Goal: Task Accomplishment & Management: Manage account settings

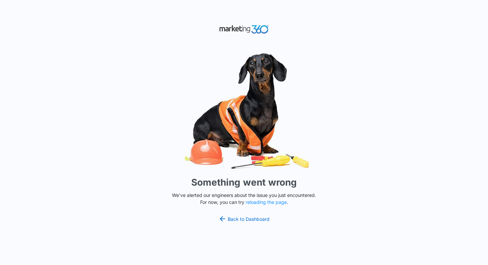
click at [158, 68] on img at bounding box center [243, 111] width 199 height 124
click at [350, 146] on div "Something went wrong We've alerted our engineers about the issue you just encou…" at bounding box center [244, 132] width 488 height 265
click at [175, 95] on img at bounding box center [243, 111] width 199 height 124
click at [174, 94] on img at bounding box center [243, 111] width 199 height 124
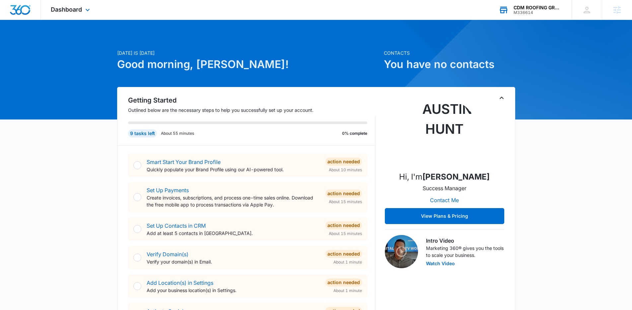
click at [532, 7] on div "CDM ROOFING GROUP LLC" at bounding box center [538, 7] width 48 height 5
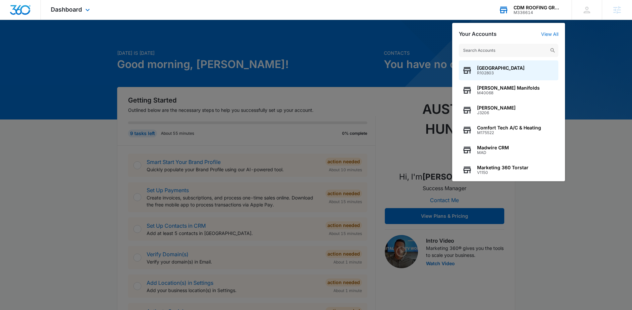
click at [496, 51] on input "text" at bounding box center [509, 50] width 100 height 13
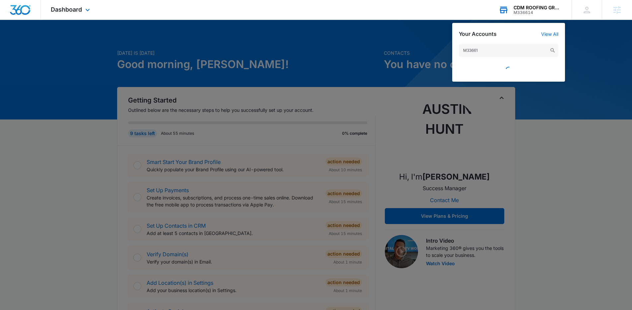
type input "M336614"
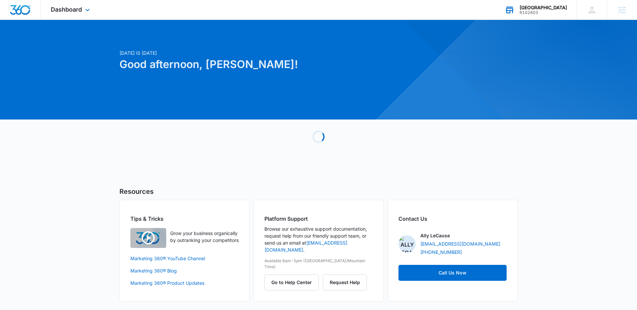
click at [528, 2] on div "Great Lakes Academy Charter School R102803 Your Accounts View All" at bounding box center [536, 10] width 82 height 20
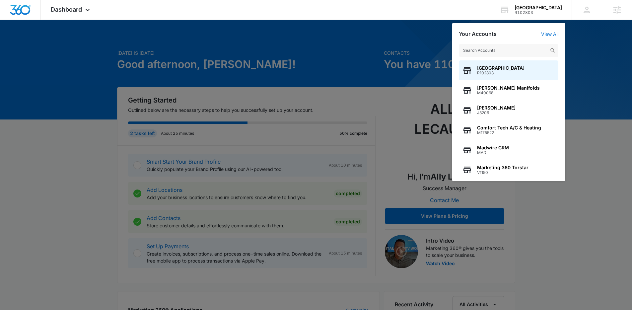
click at [503, 50] on input "text" at bounding box center [509, 50] width 100 height 13
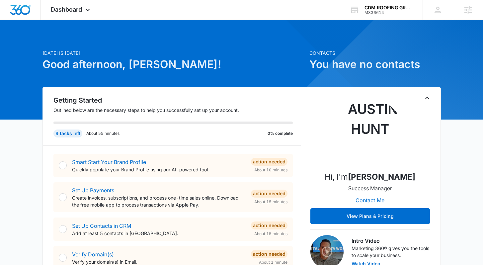
click at [87, 11] on icon at bounding box center [88, 12] width 8 height 8
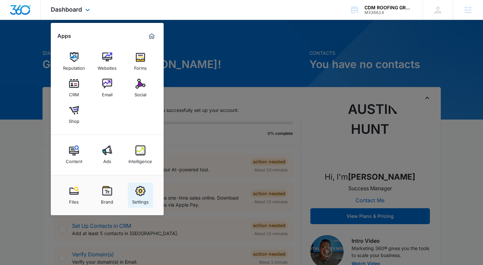
click at [145, 193] on link "Settings" at bounding box center [140, 194] width 25 height 25
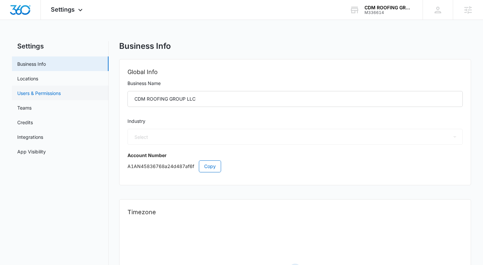
select select "4"
select select "US"
select select "America/New_York"
click at [45, 93] on link "Users & Permissions" at bounding box center [38, 93] width 43 height 7
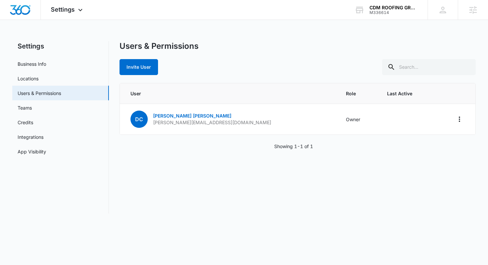
click at [279, 57] on div "Users & Permissions Invite User" at bounding box center [297, 58] width 356 height 34
click at [215, 64] on div "Invite User" at bounding box center [297, 67] width 356 height 16
click at [130, 68] on button "Invite User" at bounding box center [138, 67] width 38 height 16
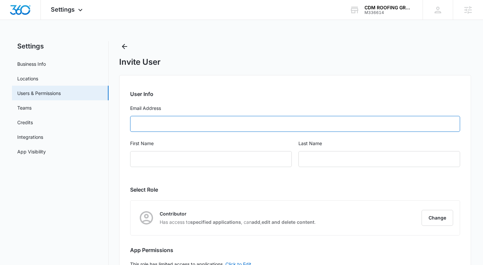
click at [174, 122] on input "Email Address" at bounding box center [294, 124] width 329 height 16
paste input "mario@cdmroofing.us"
type input "mario@cdmroofing.us"
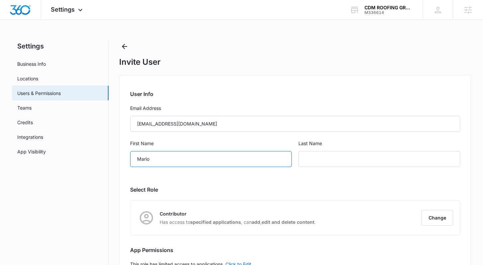
type input "Mario"
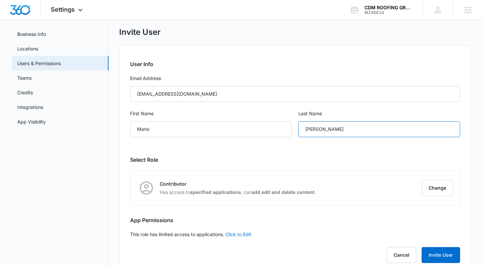
scroll to position [47, 0]
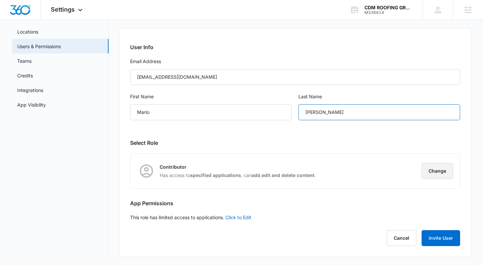
type input "Lorio"
click at [434, 168] on button "Change" at bounding box center [437, 171] width 32 height 16
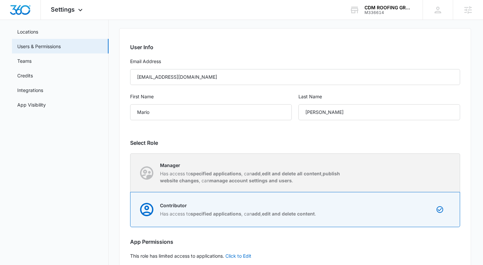
click at [268, 173] on strong "edit and delete all content" at bounding box center [291, 174] width 59 height 6
click at [131, 173] on input "Manager Has access to specified applications , can add , edit and delete all co…" at bounding box center [130, 173] width 0 height 0
radio input "true"
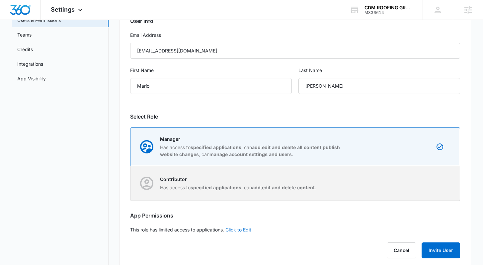
scroll to position [85, 0]
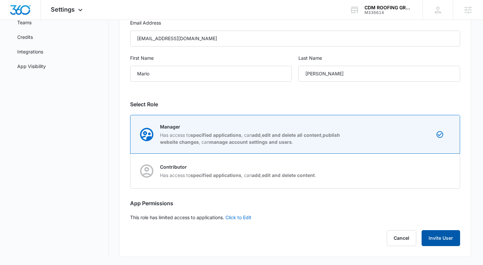
click at [438, 245] on button "Invite User" at bounding box center [440, 238] width 38 height 16
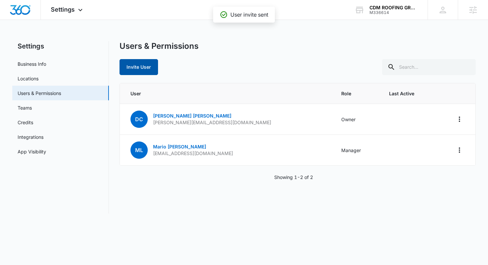
click at [148, 69] on button "Invite User" at bounding box center [138, 67] width 38 height 16
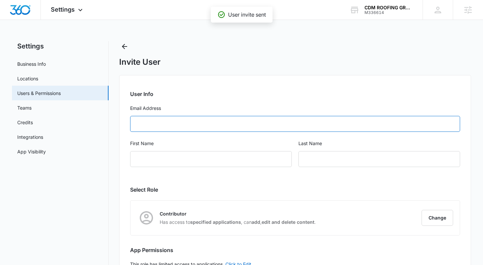
click at [177, 124] on input "Email Address" at bounding box center [294, 124] width 329 height 16
type input "oliveriomacedo@cdmroofing.us"
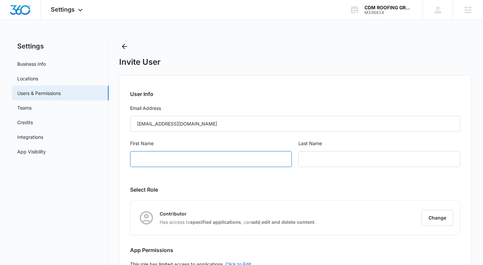
click at [203, 160] on input "First Name" at bounding box center [211, 159] width 162 height 16
type input "Oliverio"
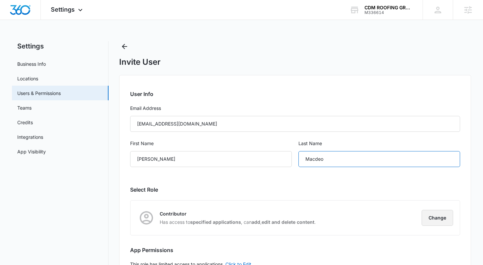
type input "Macdeo"
click at [432, 221] on button "Change" at bounding box center [437, 218] width 32 height 16
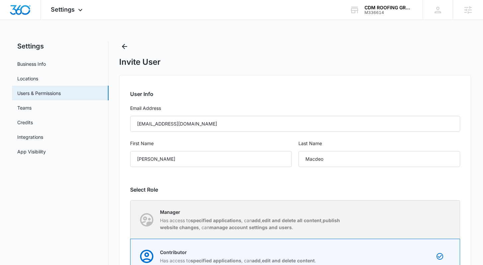
click at [361, 204] on div "Manager Has access to specified applications , can add , edit and delete all co…" at bounding box center [295, 219] width 328 height 38
click at [131, 219] on input "Manager Has access to specified applications , can add , edit and delete all co…" at bounding box center [130, 219] width 0 height 0
radio input "true"
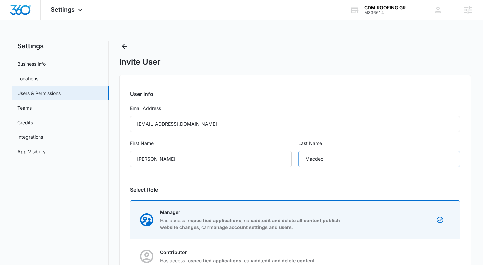
scroll to position [85, 0]
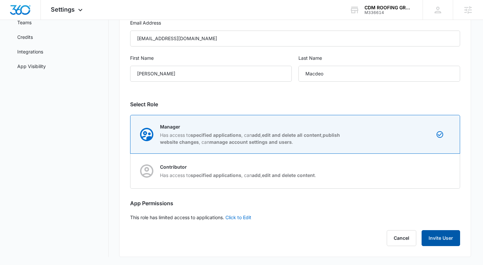
click at [437, 239] on button "Invite User" at bounding box center [440, 238] width 38 height 16
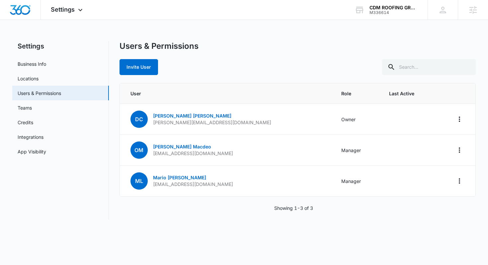
click at [247, 57] on div "Users & Permissions Invite User" at bounding box center [297, 58] width 356 height 34
drag, startPoint x: 207, startPoint y: 124, endPoint x: 154, endPoint y: 124, distance: 53.1
click at [154, 124] on td "dc david cobian david@cdmroofing.us" at bounding box center [227, 119] width 214 height 31
click at [249, 67] on div "Invite User" at bounding box center [297, 67] width 356 height 16
click at [224, 52] on div "Users & Permissions Invite User" at bounding box center [297, 58] width 356 height 34
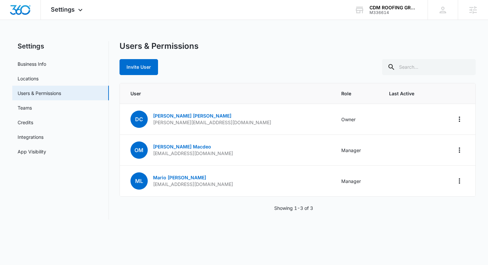
click at [223, 71] on div "Invite User" at bounding box center [297, 67] width 356 height 16
drag, startPoint x: 203, startPoint y: 125, endPoint x: 154, endPoint y: 125, distance: 49.4
click at [154, 125] on td "dc david cobian david@cdmroofing.us" at bounding box center [227, 119] width 214 height 31
click at [216, 61] on div "Invite User" at bounding box center [297, 67] width 356 height 16
drag, startPoint x: 154, startPoint y: 123, endPoint x: 216, endPoint y: 122, distance: 62.1
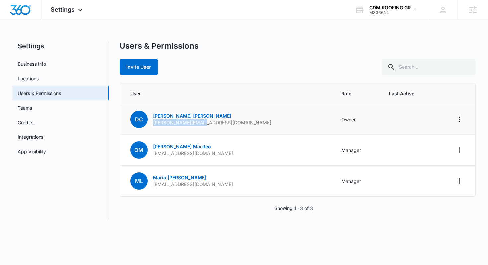
click at [216, 122] on td "dc david cobian david@cdmroofing.us" at bounding box center [227, 119] width 214 height 31
copy p "david@cdmroofing.us"
click at [304, 44] on div "Users & Permissions" at bounding box center [297, 46] width 356 height 10
click at [303, 50] on div "Users & Permissions" at bounding box center [297, 46] width 356 height 10
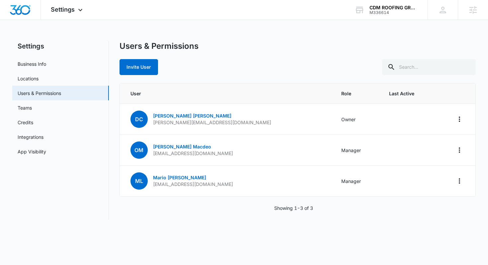
click at [303, 50] on div "Users & Permissions" at bounding box center [297, 46] width 356 height 10
click at [303, 49] on div "Users & Permissions" at bounding box center [297, 46] width 356 height 10
click at [306, 51] on div "Users & Permissions" at bounding box center [297, 46] width 356 height 10
click at [310, 49] on div "Users & Permissions" at bounding box center [297, 46] width 356 height 10
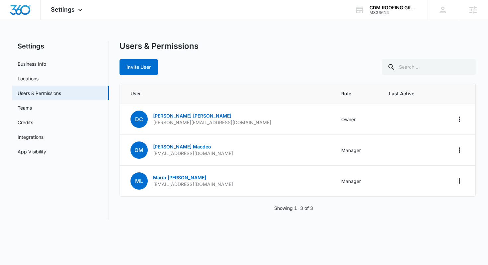
click at [310, 49] on div "Users & Permissions" at bounding box center [297, 46] width 356 height 10
click at [20, 12] on img "Dashboard" at bounding box center [20, 10] width 21 height 10
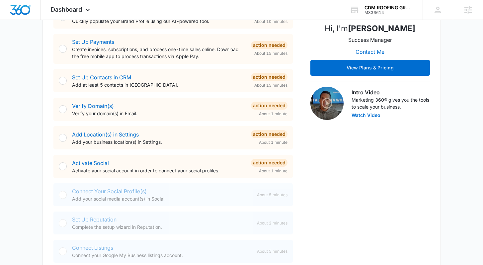
scroll to position [120, 0]
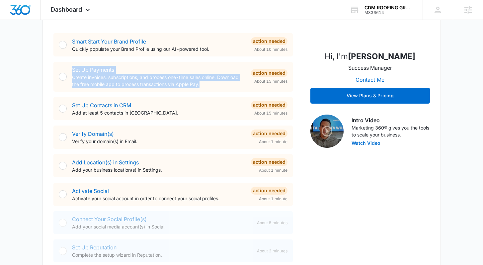
drag, startPoint x: 187, startPoint y: 82, endPoint x: 62, endPoint y: 75, distance: 124.6
click at [62, 75] on div "Set Up Payments Create invoices, subscriptions, and process one-time sales onli…" at bounding box center [172, 77] width 239 height 30
click at [222, 85] on p "Create invoices, subscriptions, and process one-time sales online. Download the…" at bounding box center [159, 81] width 174 height 14
drag, startPoint x: 209, startPoint y: 82, endPoint x: 60, endPoint y: 68, distance: 149.7
click at [60, 68] on div "Set Up Payments Create invoices, subscriptions, and process one-time sales onli…" at bounding box center [172, 77] width 239 height 30
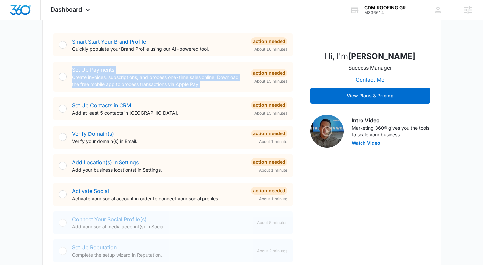
click at [224, 82] on p "Create invoices, subscriptions, and process one-time sales online. Download the…" at bounding box center [159, 81] width 174 height 14
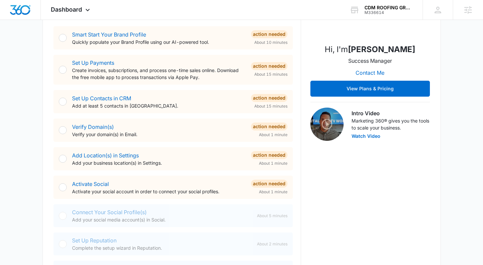
scroll to position [128, 0]
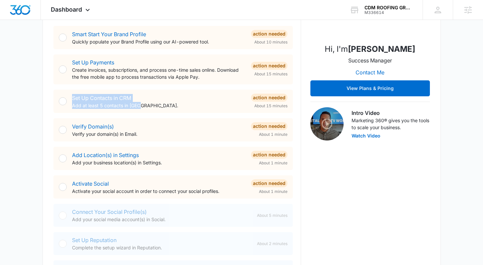
drag, startPoint x: 142, startPoint y: 106, endPoint x: 58, endPoint y: 97, distance: 84.8
click at [58, 97] on div "Set Up Contacts in CRM Add at least 5 contacts in CRM. Action Needed About 15 m…" at bounding box center [172, 101] width 239 height 23
click at [154, 103] on p "Add at least 5 contacts in CRM." at bounding box center [159, 105] width 174 height 7
drag, startPoint x: 145, startPoint y: 105, endPoint x: 60, endPoint y: 96, distance: 86.0
click at [58, 96] on div "Set Up Contacts in CRM Add at least 5 contacts in CRM. Action Needed About 15 m…" at bounding box center [172, 101] width 239 height 23
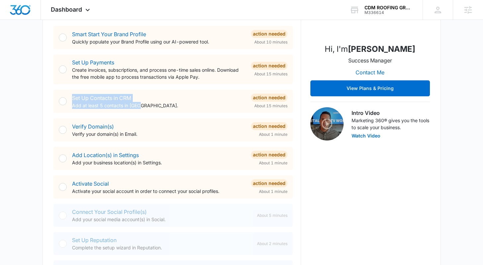
click at [148, 99] on div "Set Up Contacts in CRM Add at least 5 contacts in CRM." at bounding box center [159, 101] width 174 height 15
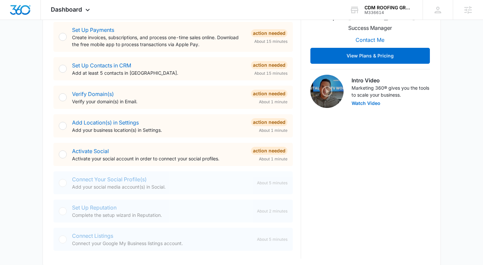
scroll to position [164, 0]
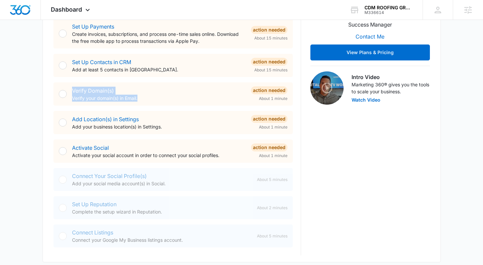
drag, startPoint x: 143, startPoint y: 101, endPoint x: 64, endPoint y: 86, distance: 80.9
click at [64, 86] on div "Verify Domain(s) Verify your domain(s) in Email. Action Needed About 1 minute" at bounding box center [172, 93] width 239 height 23
click at [156, 92] on div "Verify Domain(s) Verify your domain(s) in Email." at bounding box center [159, 94] width 174 height 15
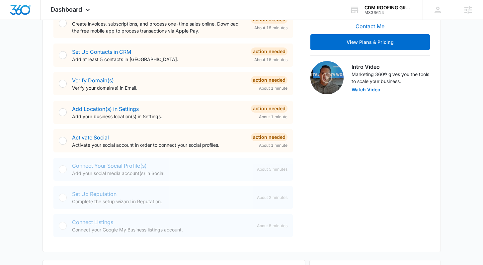
scroll to position [183, 0]
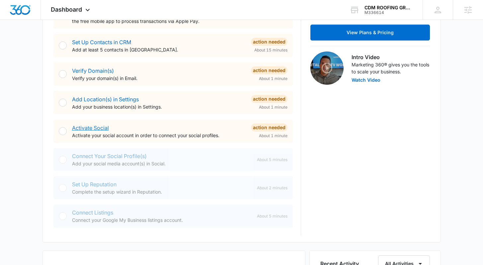
click at [87, 129] on link "Activate Social" at bounding box center [90, 127] width 37 height 7
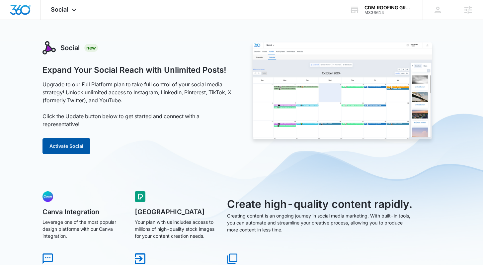
click at [76, 146] on button "Activate Social" at bounding box center [66, 146] width 48 height 16
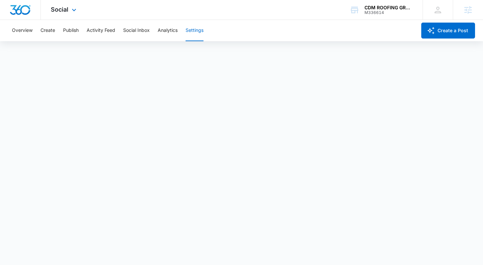
click at [25, 12] on img "Dashboard" at bounding box center [20, 10] width 21 height 10
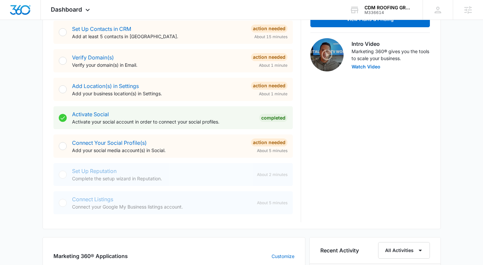
scroll to position [200, 0]
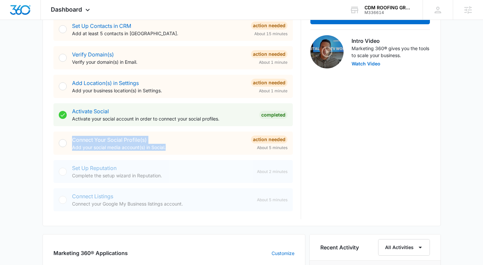
drag, startPoint x: 169, startPoint y: 149, endPoint x: 53, endPoint y: 141, distance: 116.4
click at [53, 141] on div "Connect Your Social Profile(s) Add your social media account(s) in Social. Acti…" at bounding box center [172, 142] width 239 height 23
click at [185, 146] on p "Add your social media account(s) in Social." at bounding box center [159, 147] width 174 height 7
click at [173, 145] on p "Add your social media account(s) in Social." at bounding box center [159, 147] width 174 height 7
drag, startPoint x: 169, startPoint y: 148, endPoint x: 70, endPoint y: 142, distance: 99.7
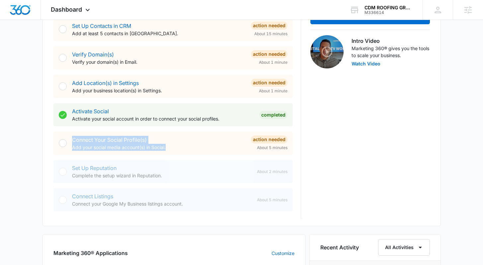
click at [70, 142] on div "Connect Your Social Profile(s) Add your social media account(s) in Social. Acti…" at bounding box center [172, 142] width 239 height 23
click at [181, 148] on p "Add your social media account(s) in Social." at bounding box center [159, 147] width 174 height 7
click at [166, 146] on p "Add your social media account(s) in Social." at bounding box center [159, 147] width 174 height 7
drag, startPoint x: 169, startPoint y: 146, endPoint x: 51, endPoint y: 140, distance: 118.3
click at [51, 140] on div "Getting Started Outlined below are the necessary steps to help you successfully…" at bounding box center [241, 56] width 398 height 339
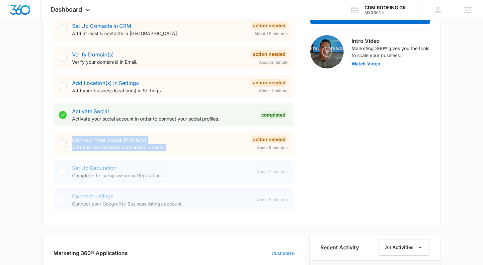
click at [176, 142] on div "Connect Your Social Profile(s) Add your social media account(s) in Social." at bounding box center [159, 143] width 174 height 15
click at [109, 141] on link "Connect Your Social Profile(s)" at bounding box center [109, 139] width 75 height 7
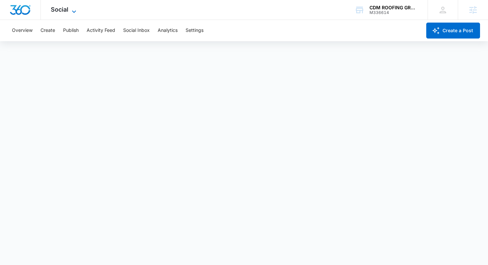
click at [60, 11] on span "Social" at bounding box center [60, 9] width 18 height 7
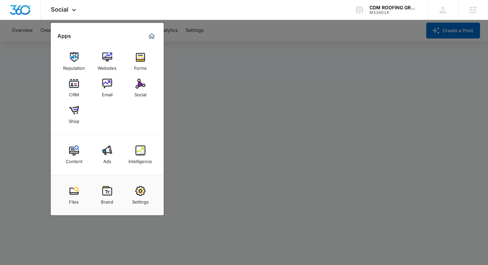
click at [237, 156] on div at bounding box center [244, 132] width 488 height 265
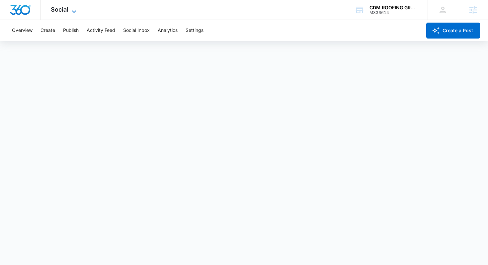
click at [70, 10] on icon at bounding box center [74, 12] width 8 height 8
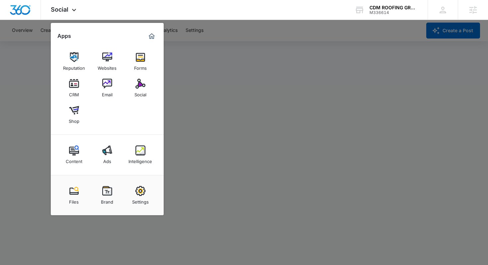
click at [286, 45] on div at bounding box center [244, 132] width 488 height 265
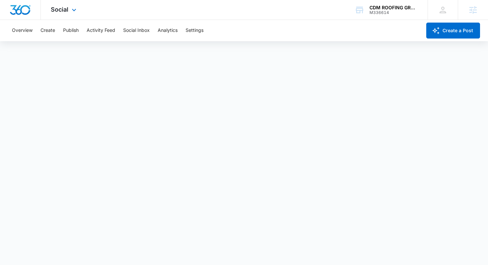
click at [20, 17] on div at bounding box center [20, 10] width 41 height 20
click at [25, 11] on img "Dashboard" at bounding box center [20, 10] width 21 height 10
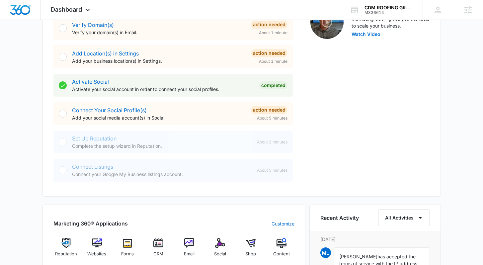
scroll to position [231, 0]
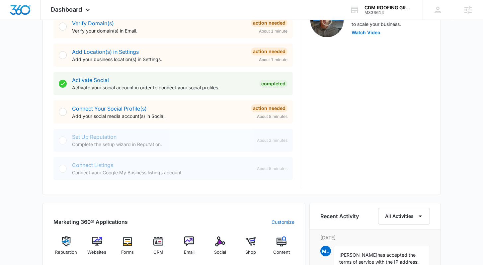
click at [27, 133] on div "Today is Tuesday, September 9th Good afternoon, Lindsey! Contacts You have no c…" at bounding box center [241, 156] width 483 height 718
click at [332, 141] on div "Hi, I'm Austin Hunt Success Manager Contact Me View Plans & Pricing Intro Video…" at bounding box center [369, 26] width 119 height 324
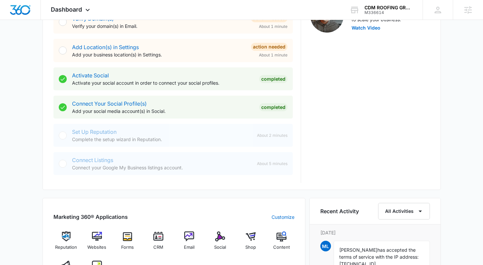
scroll to position [236, 0]
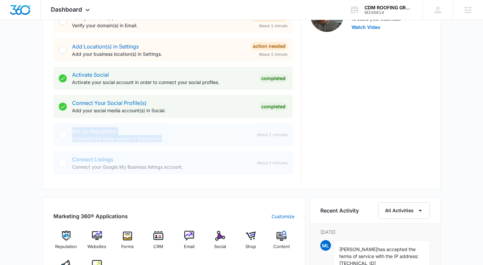
drag, startPoint x: 70, startPoint y: 131, endPoint x: 171, endPoint y: 137, distance: 101.0
click at [171, 137] on div "Set Up Reputation Complete the setup wizard in Reputation. About 2 minutes" at bounding box center [172, 134] width 239 height 23
click at [172, 137] on p "Complete the setup wizard in Reputation." at bounding box center [162, 138] width 180 height 7
click at [415, 147] on div "Hi, I'm Austin Hunt Success Manager Contact Me View Plans & Pricing Intro Video…" at bounding box center [369, 20] width 119 height 323
click at [453, 113] on div "Today is Tuesday, September 9th Good afternoon, Lindsey! Contacts You have no c…" at bounding box center [241, 150] width 483 height 717
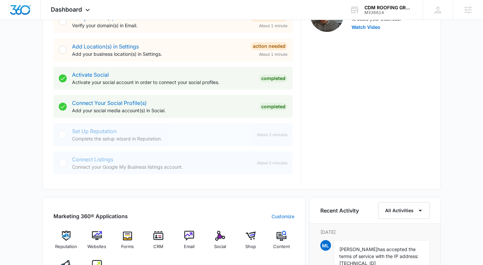
click at [453, 112] on div "Today is Tuesday, September 9th Good afternoon, Lindsey! Contacts You have no c…" at bounding box center [241, 150] width 483 height 717
click at [454, 111] on div "Today is Tuesday, September 9th Good afternoon, Lindsey! Contacts You have no c…" at bounding box center [241, 150] width 483 height 717
click at [458, 108] on div "Today is Tuesday, September 9th Good afternoon, Lindsey! Contacts You have no c…" at bounding box center [241, 150] width 483 height 717
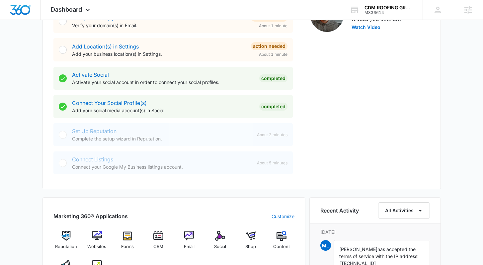
click at [458, 108] on div "Today is Tuesday, September 9th Good afternoon, Lindsey! Contacts You have no c…" at bounding box center [241, 150] width 483 height 717
click at [459, 103] on div "Today is Tuesday, September 9th Good afternoon, Lindsey! Contacts You have no c…" at bounding box center [241, 150] width 483 height 717
click at [456, 107] on div "Today is Tuesday, September 9th Good afternoon, Lindsey! Contacts You have no c…" at bounding box center [241, 150] width 483 height 717
click at [464, 123] on div "Today is Tuesday, September 9th Good afternoon, Lindsey! Contacts You have no c…" at bounding box center [241, 150] width 483 height 717
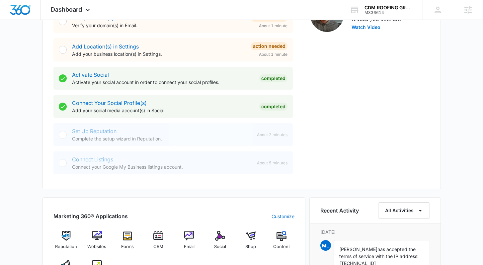
click at [464, 123] on div "Today is Tuesday, September 9th Good afternoon, Lindsey! Contacts You have no c…" at bounding box center [241, 150] width 483 height 717
click at [464, 122] on div "Today is Tuesday, September 9th Good afternoon, Lindsey! Contacts You have no c…" at bounding box center [241, 150] width 483 height 717
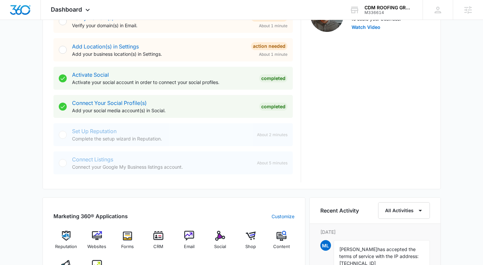
click at [464, 122] on div "Today is Tuesday, September 9th Good afternoon, Lindsey! Contacts You have no c…" at bounding box center [241, 150] width 483 height 717
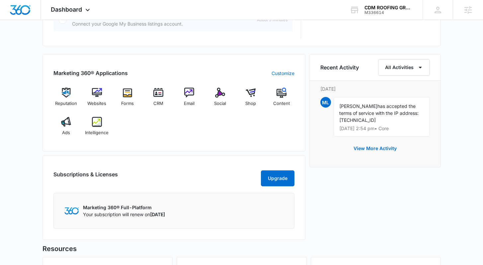
scroll to position [382, 0]
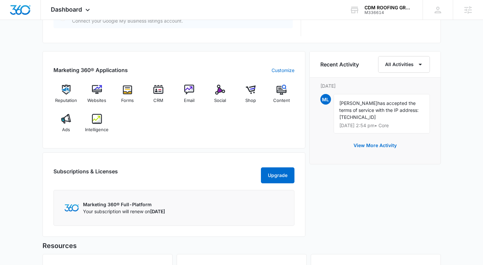
click at [466, 145] on div "Today is Tuesday, September 9th Good afternoon, Lindsey! Contacts You have no c…" at bounding box center [241, 4] width 483 height 717
click at [435, 208] on div "Recent Activity All Activities Tuesday, September 9th ML Mario Lorio has accept…" at bounding box center [374, 145] width 131 height 189
click at [431, 205] on div "Recent Activity All Activities Tuesday, September 9th ML Mario Lorio has accept…" at bounding box center [374, 145] width 131 height 189
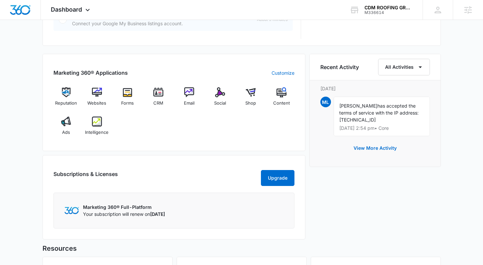
scroll to position [245, 0]
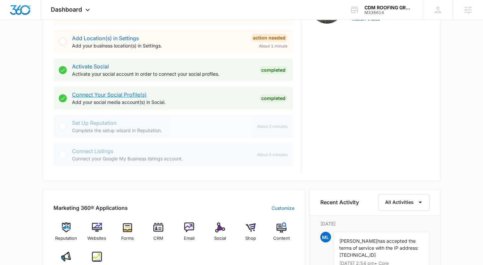
click at [108, 95] on link "Connect Your Social Profile(s)" at bounding box center [109, 94] width 75 height 7
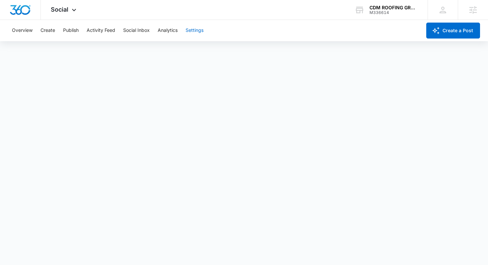
click at [196, 31] on button "Settings" at bounding box center [194, 30] width 18 height 21
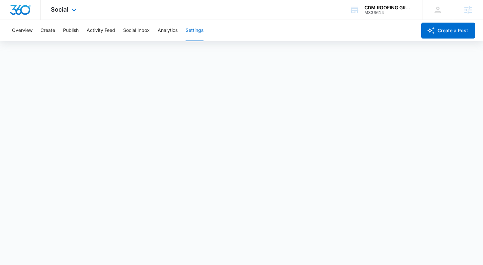
click at [22, 10] on img "Dashboard" at bounding box center [20, 10] width 21 height 10
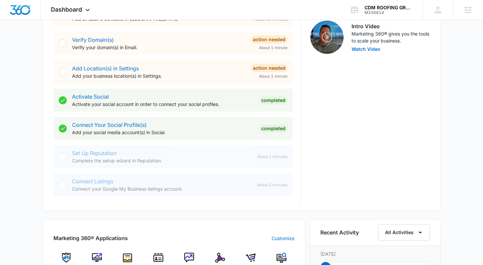
scroll to position [214, 0]
click at [388, 153] on div "Hi, I'm Austin Hunt Success Manager Contact Me View Plans & Pricing Intro Video…" at bounding box center [369, 42] width 119 height 323
click at [441, 130] on div "Today is Tuesday, September 9th Good afternoon, Lindsey! Contacts You have no c…" at bounding box center [241, 172] width 483 height 717
click at [454, 127] on div "Today is Tuesday, September 9th Good afternoon, Lindsey! Contacts You have no c…" at bounding box center [241, 172] width 483 height 717
click at [455, 124] on div "Today is Tuesday, September 9th Good afternoon, Lindsey! Contacts You have no c…" at bounding box center [241, 172] width 483 height 717
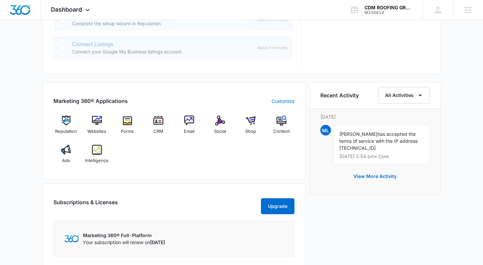
scroll to position [406, 0]
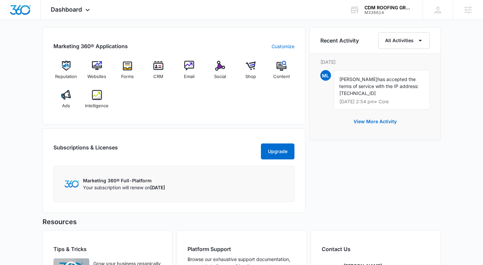
click at [305, 125] on div "Marketing 360® Applications Customize Reputation Websites Forms CRM Email Socia…" at bounding box center [173, 121] width 263 height 189
click at [306, 125] on div "Marketing 360® Applications Customize Reputation Websites Forms CRM Email Socia…" at bounding box center [241, 121] width 398 height 189
click at [342, 167] on div "Recent Activity All Activities Tuesday, September 9th ML Mario Lorio has accept…" at bounding box center [374, 121] width 131 height 189
click at [344, 160] on div "Recent Activity All Activities Tuesday, September 9th ML Mario Lorio has accept…" at bounding box center [374, 121] width 131 height 189
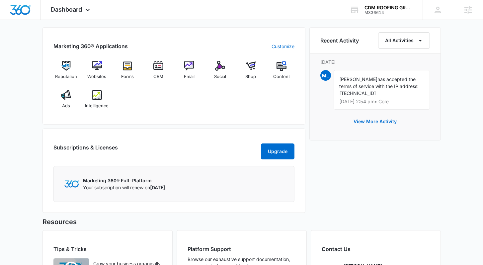
click at [82, 53] on div "Marketing 360® Applications Customize Reputation Websites Forms CRM Email Socia…" at bounding box center [173, 75] width 263 height 97
click at [308, 121] on div "Marketing 360® Applications Customize Reputation Websites Forms CRM Email Socia…" at bounding box center [241, 121] width 398 height 189
click at [324, 151] on div "Recent Activity All Activities Tuesday, September 9th ML Mario Lorio has accept…" at bounding box center [374, 121] width 131 height 189
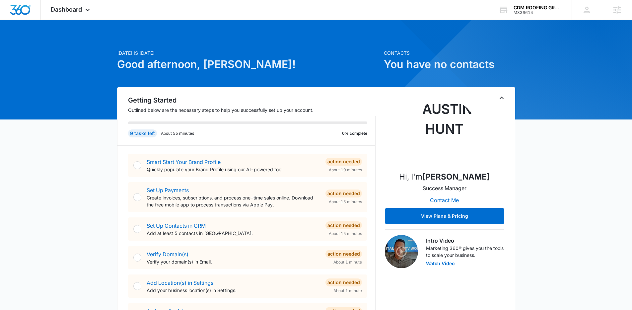
click at [89, 8] on icon at bounding box center [88, 12] width 8 height 8
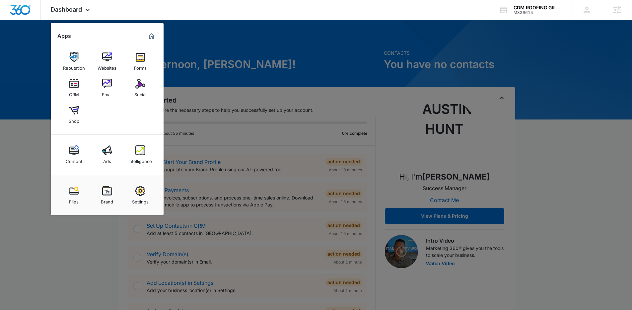
click at [111, 199] on div "Brand" at bounding box center [107, 200] width 12 height 9
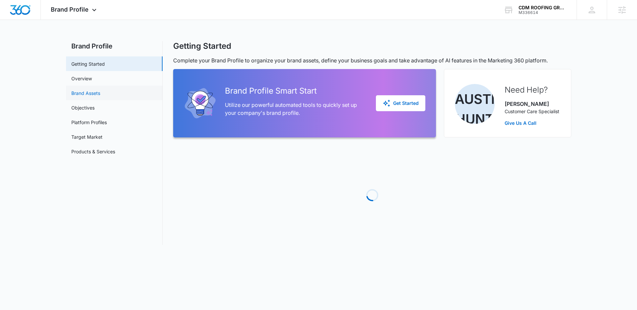
click at [97, 90] on link "Brand Assets" at bounding box center [85, 93] width 29 height 7
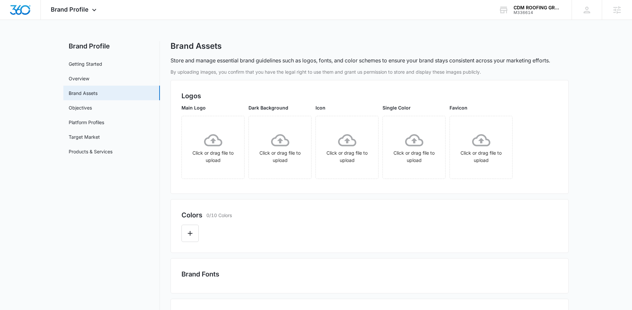
click at [585, 125] on main "Brand Profile Getting Started Overview Brand Assets Objectives Platform Profile…" at bounding box center [316, 256] width 632 height 431
